Goal: Task Accomplishment & Management: Use online tool/utility

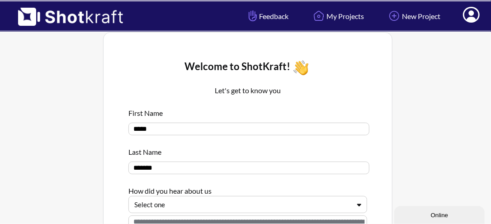
click at [471, 19] on icon at bounding box center [471, 15] width 9 height 11
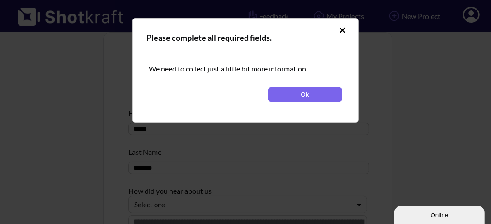
click at [346, 28] on button at bounding box center [343, 30] width 16 height 14
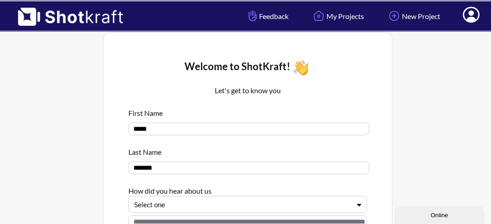
click at [470, 16] on icon at bounding box center [471, 15] width 17 height 16
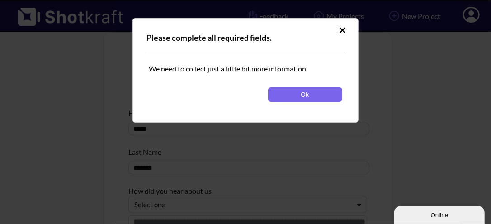
click at [349, 29] on button at bounding box center [343, 30] width 16 height 14
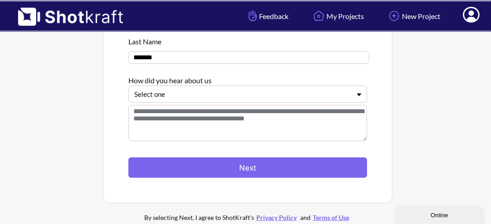
scroll to position [165, 0]
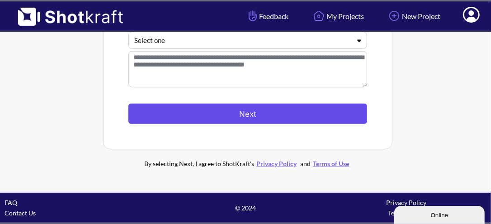
click at [333, 114] on button "Next" at bounding box center [247, 114] width 239 height 20
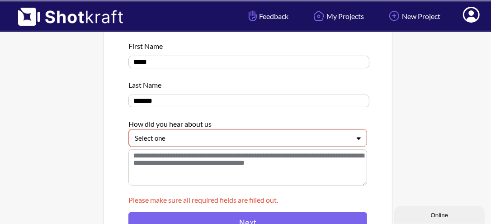
scroll to position [0, 0]
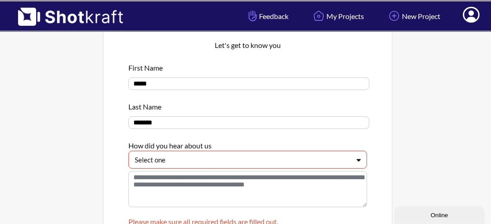
click at [243, 160] on div at bounding box center [242, 160] width 215 height 10
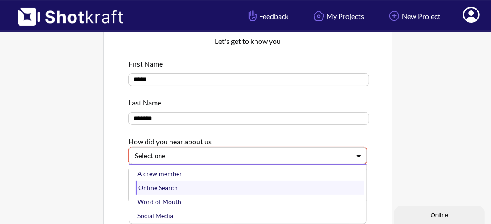
scroll to position [14, 0]
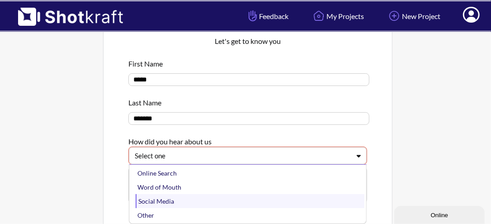
click at [181, 201] on div "Social Media" at bounding box center [250, 201] width 229 height 14
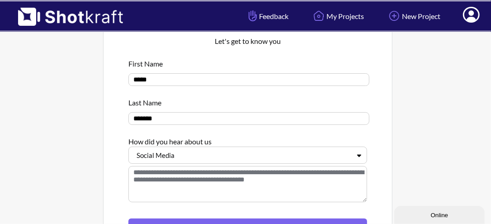
click at [184, 171] on textarea at bounding box center [247, 184] width 239 height 36
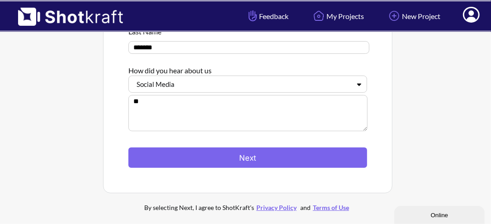
scroll to position [140, 0]
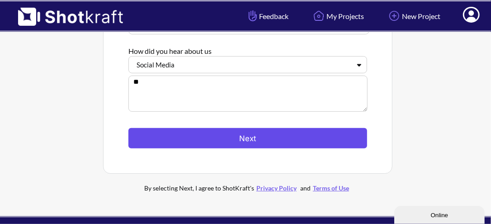
type textarea "**"
click at [284, 137] on button "Next" at bounding box center [247, 138] width 239 height 20
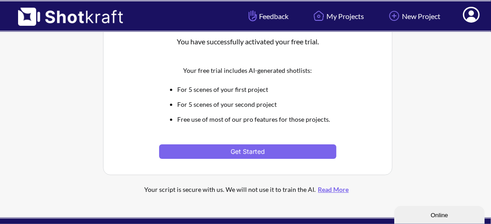
scroll to position [121, 0]
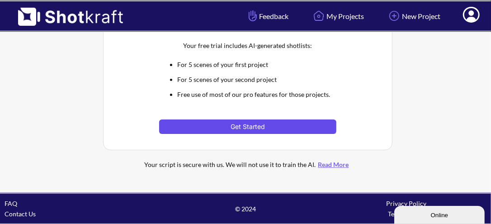
click at [237, 119] on button "Get Started" at bounding box center [247, 126] width 177 height 14
